Goal: Ask a question

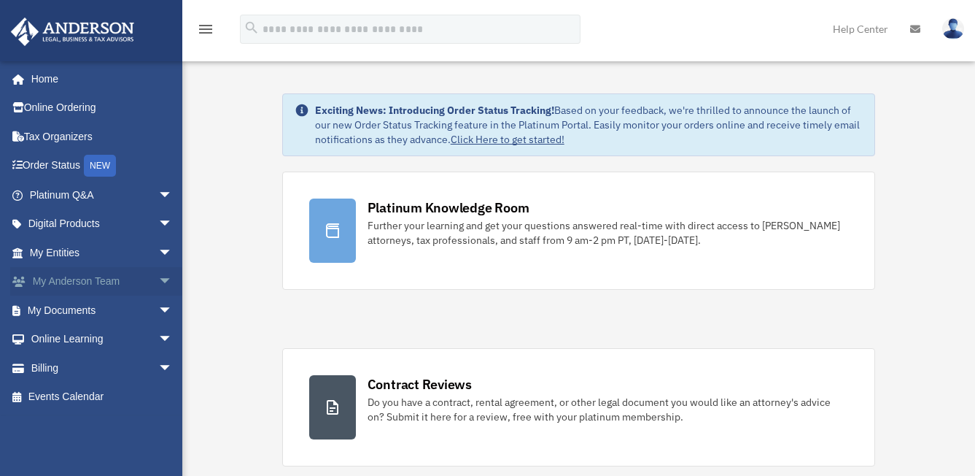
click at [88, 274] on link "My Anderson Team arrow_drop_down" at bounding box center [102, 281] width 185 height 29
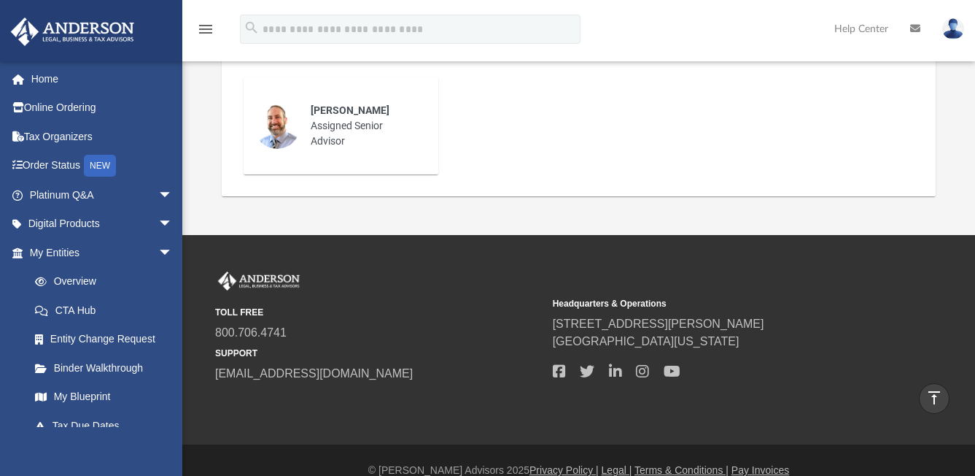
scroll to position [395, 0]
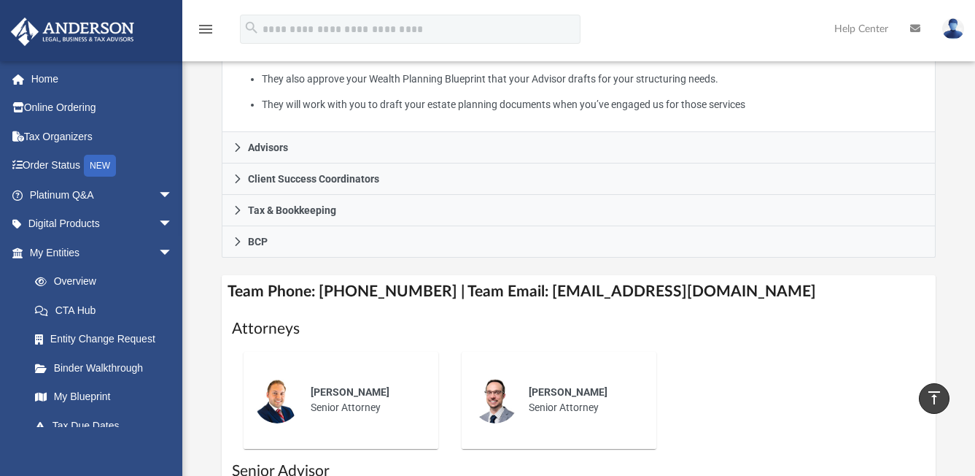
click at [585, 275] on h4 "Team Phone: (725) 201-7553 | Team Email: myteam@andersonadvisors.com" at bounding box center [578, 291] width 713 height 33
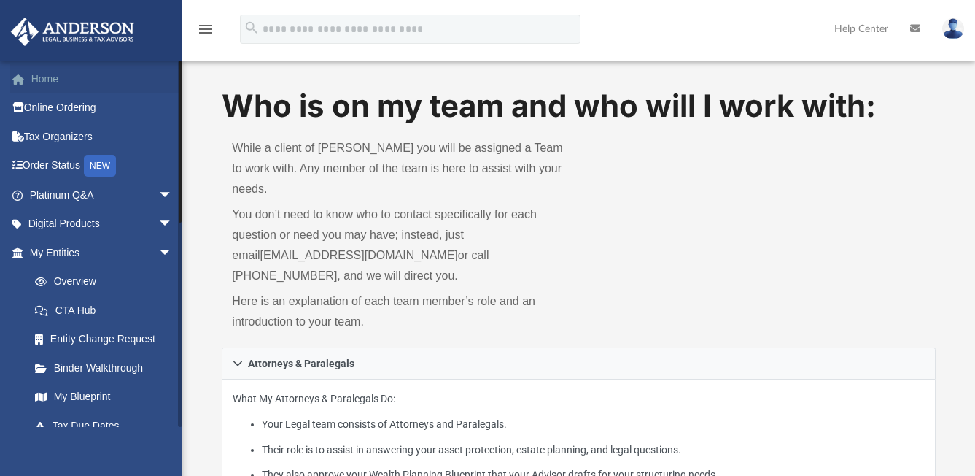
click at [80, 71] on link "Home" at bounding box center [102, 78] width 185 height 29
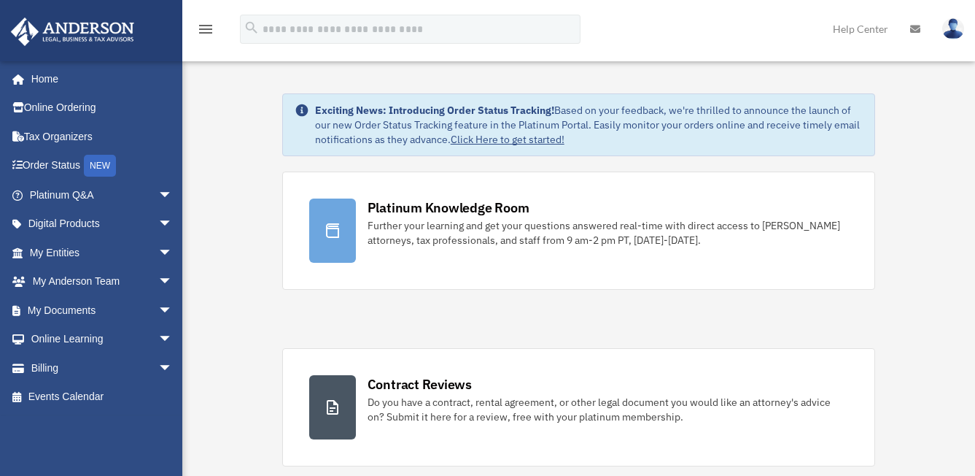
click at [915, 28] on icon at bounding box center [915, 29] width 10 height 10
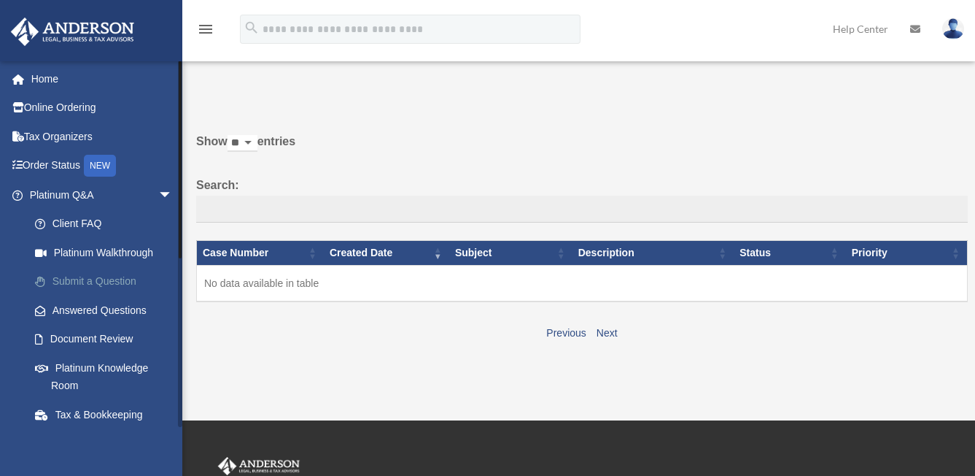
click at [109, 279] on link "Submit a Question" at bounding box center [107, 281] width 174 height 29
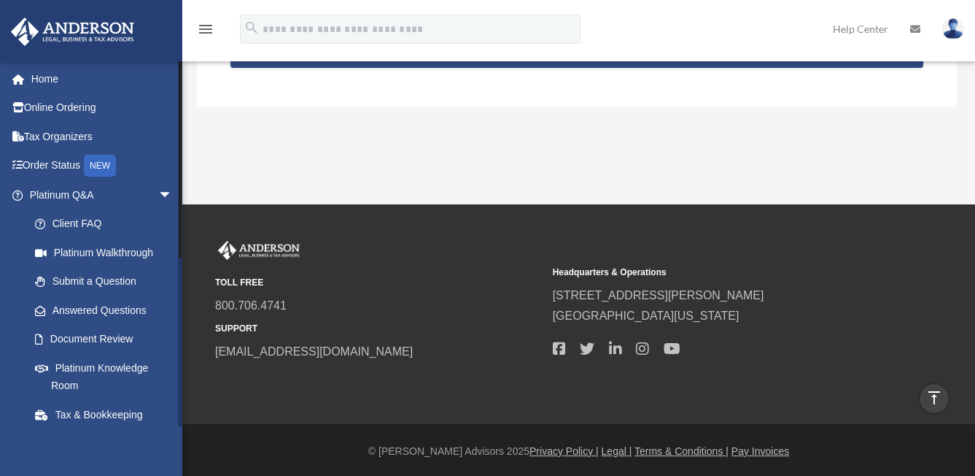
scroll to position [192, 0]
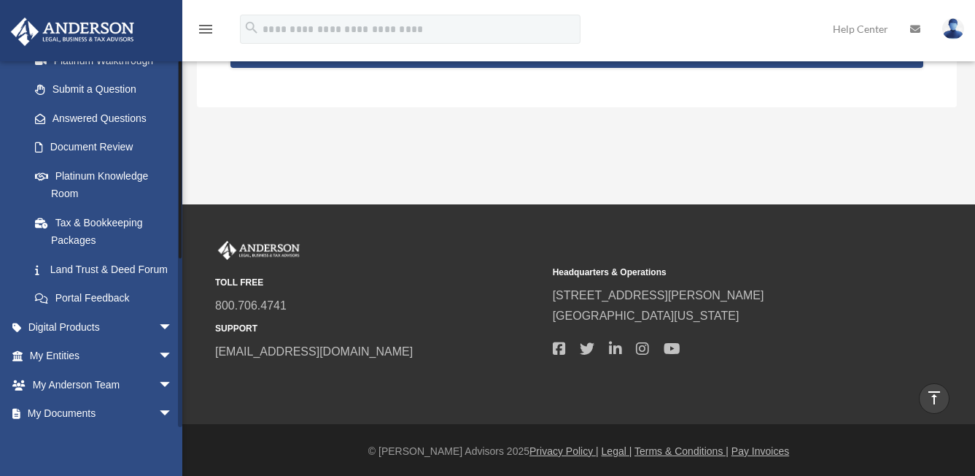
click at [178, 267] on div at bounding box center [180, 244] width 4 height 366
click at [158, 395] on span "arrow_drop_down" at bounding box center [172, 385] width 29 height 30
click at [158, 396] on span "arrow_drop_up" at bounding box center [172, 385] width 29 height 30
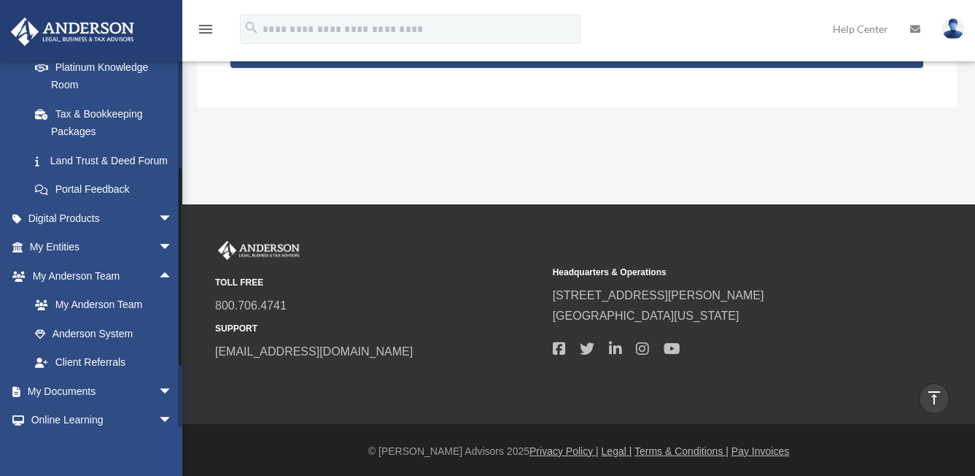
click at [180, 399] on div at bounding box center [180, 244] width 4 height 366
click at [118, 320] on link "My Anderson Team" at bounding box center [107, 304] width 174 height 29
